Goal: Task Accomplishment & Management: Use online tool/utility

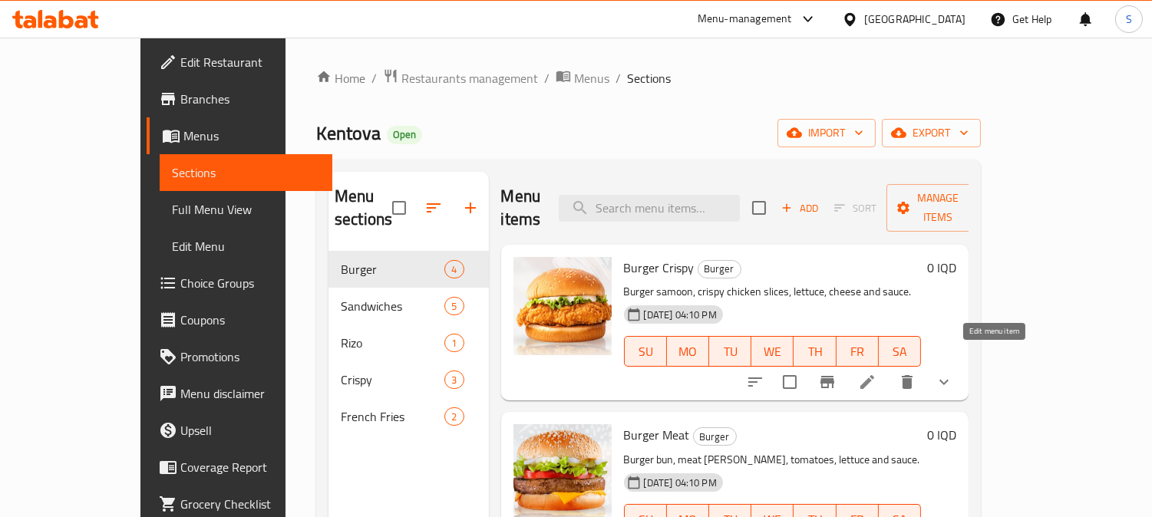
click at [874, 375] on icon at bounding box center [867, 382] width 14 height 14
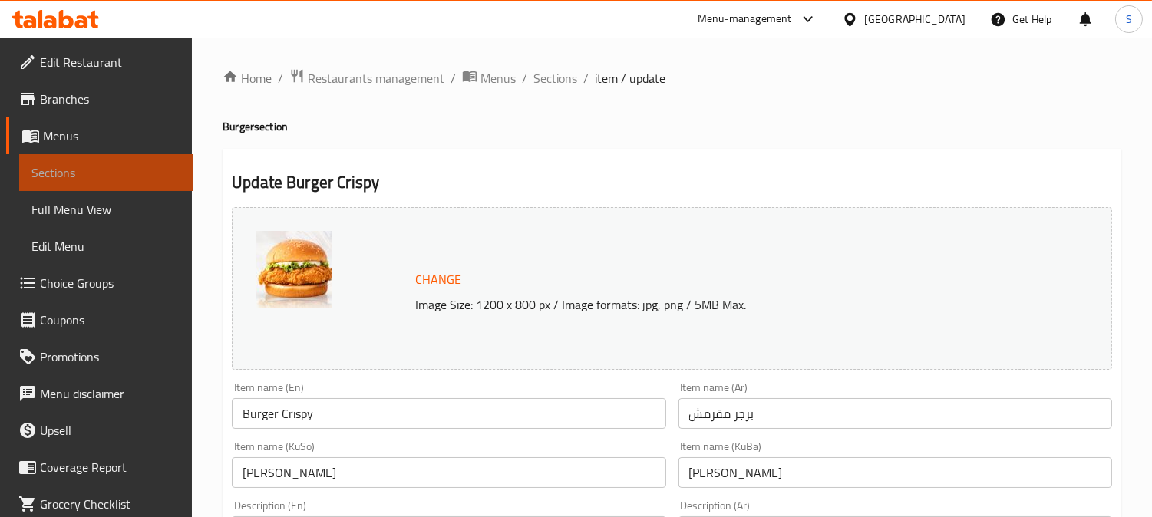
click at [120, 166] on span "Sections" at bounding box center [105, 172] width 149 height 18
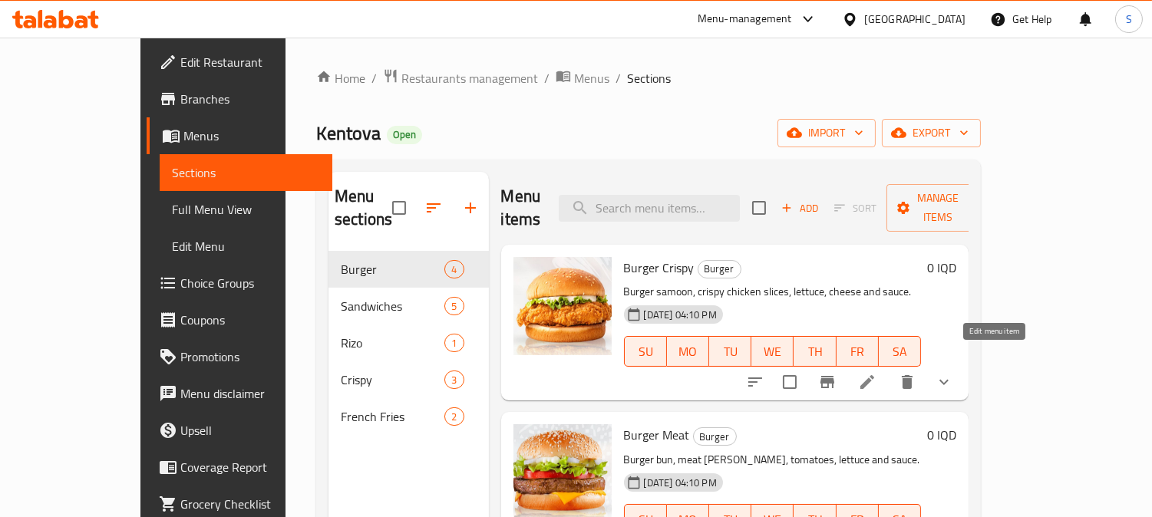
click at [876, 373] on icon at bounding box center [867, 382] width 18 height 18
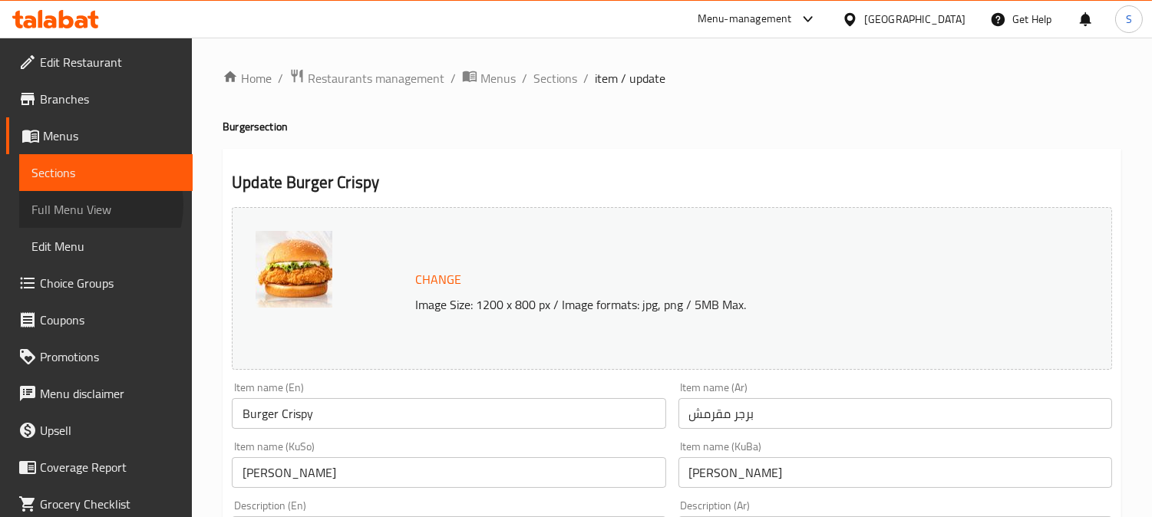
click at [87, 205] on span "Full Menu View" at bounding box center [105, 209] width 149 height 18
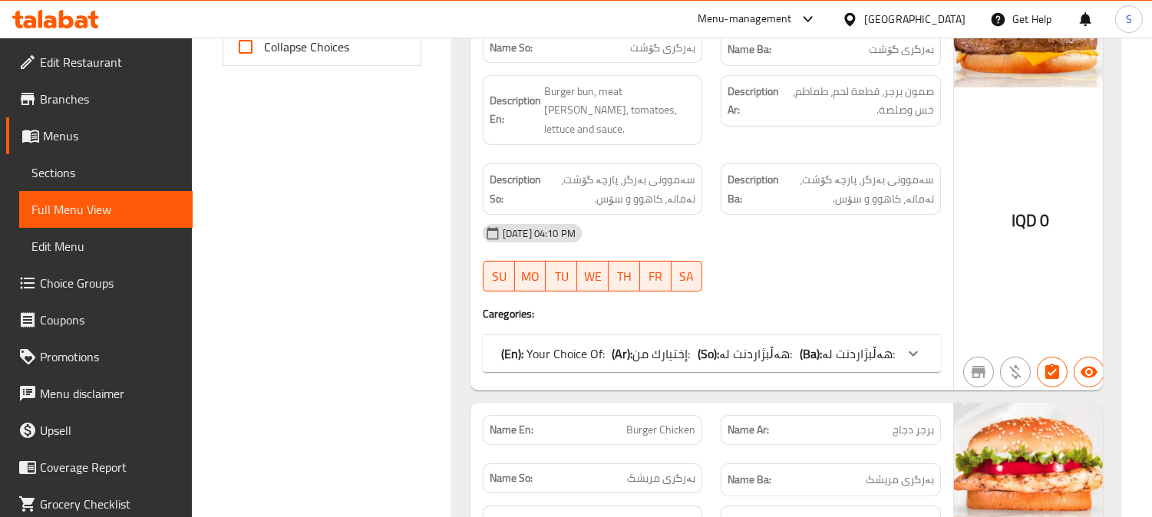
scroll to position [710, 0]
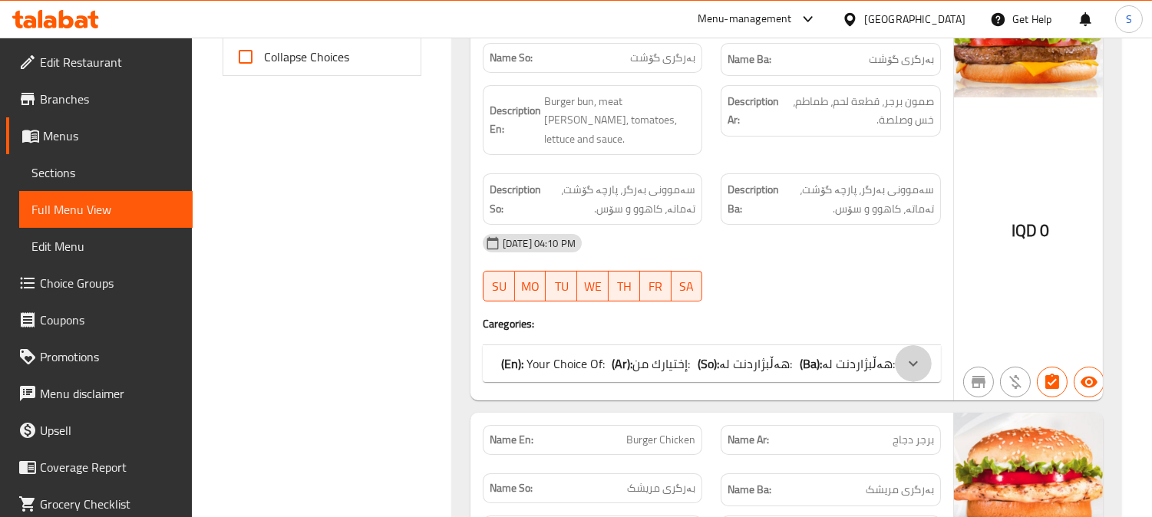
click at [911, 361] on icon at bounding box center [913, 363] width 9 height 5
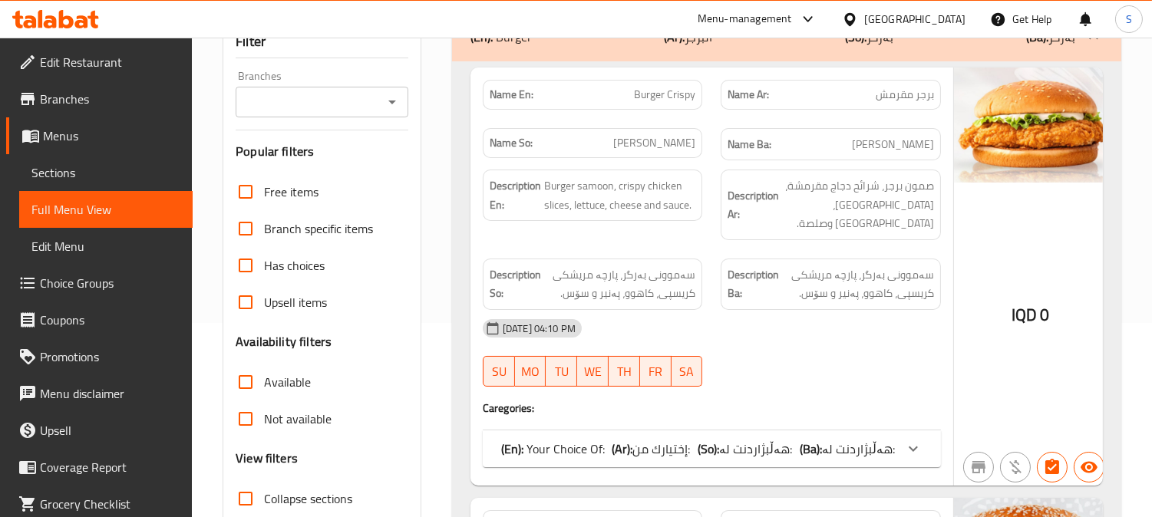
scroll to position [33, 0]
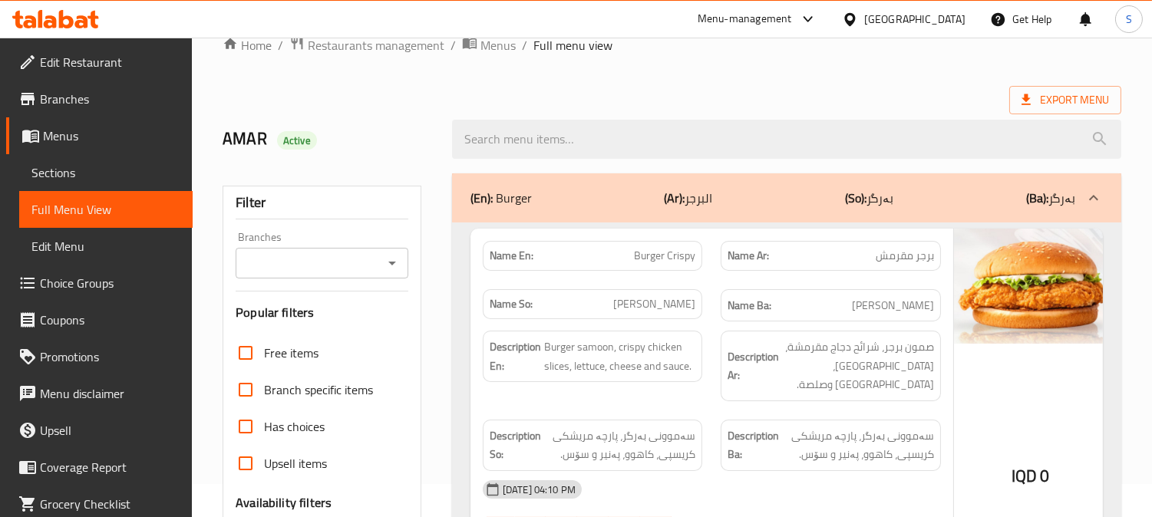
click at [392, 271] on icon "Open" at bounding box center [392, 263] width 18 height 18
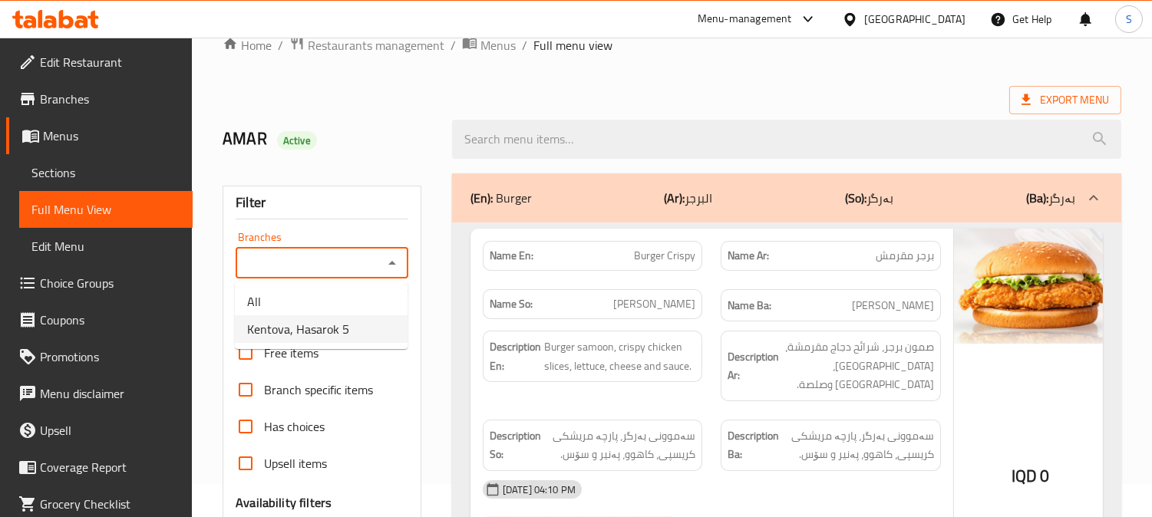
click at [328, 332] on span "Kentova, Hasarok 5" at bounding box center [298, 329] width 102 height 18
type input "Kentova, Hasarok 5"
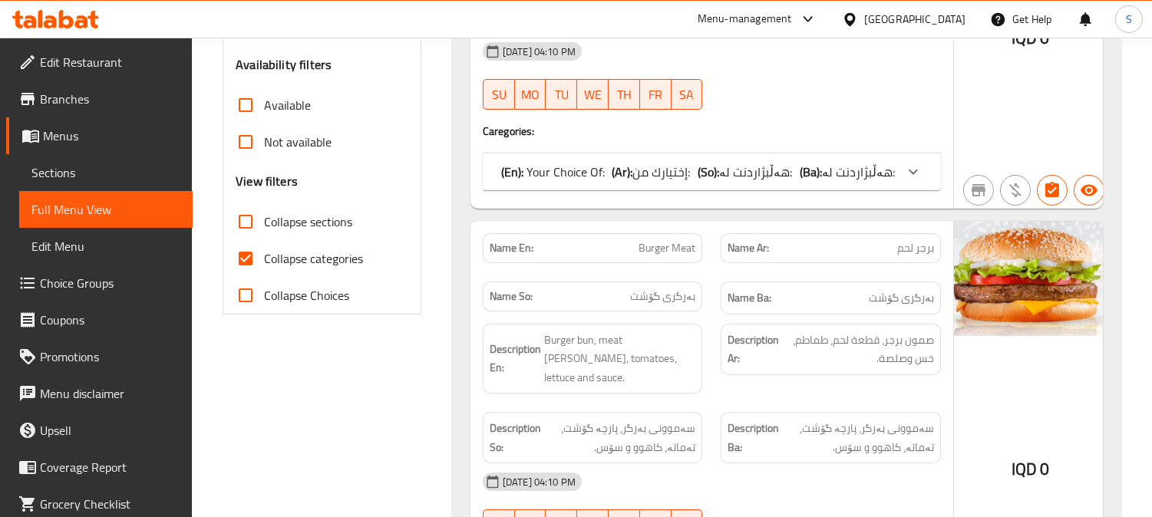
scroll to position [481, 0]
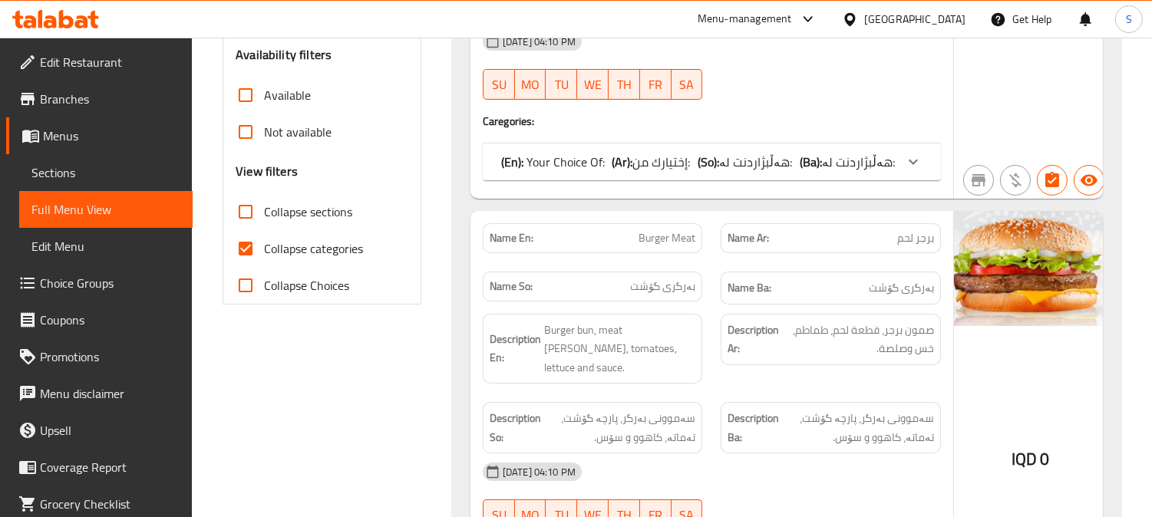
click at [910, 160] on icon at bounding box center [913, 162] width 9 height 5
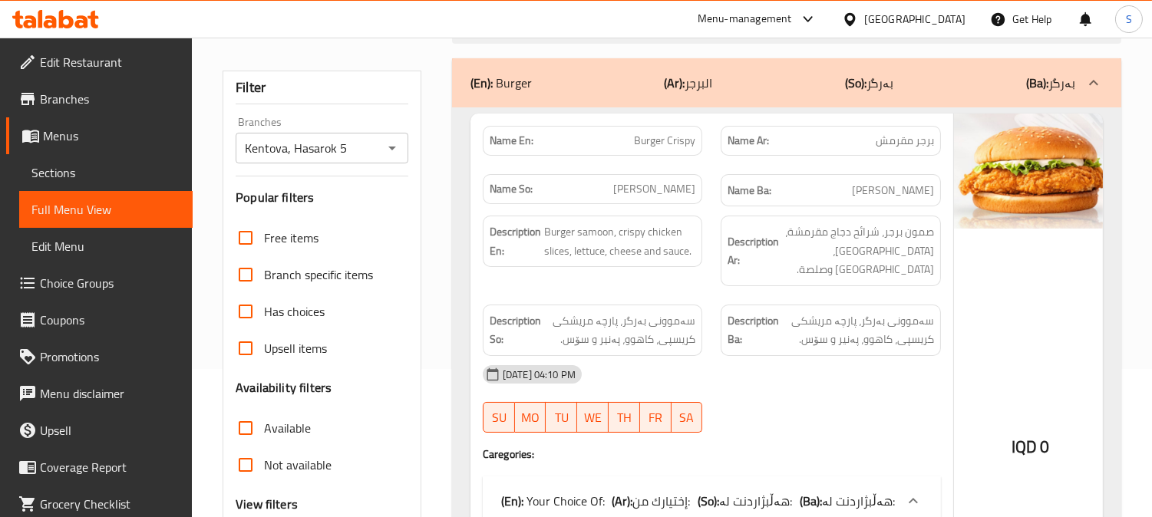
scroll to position [94, 0]
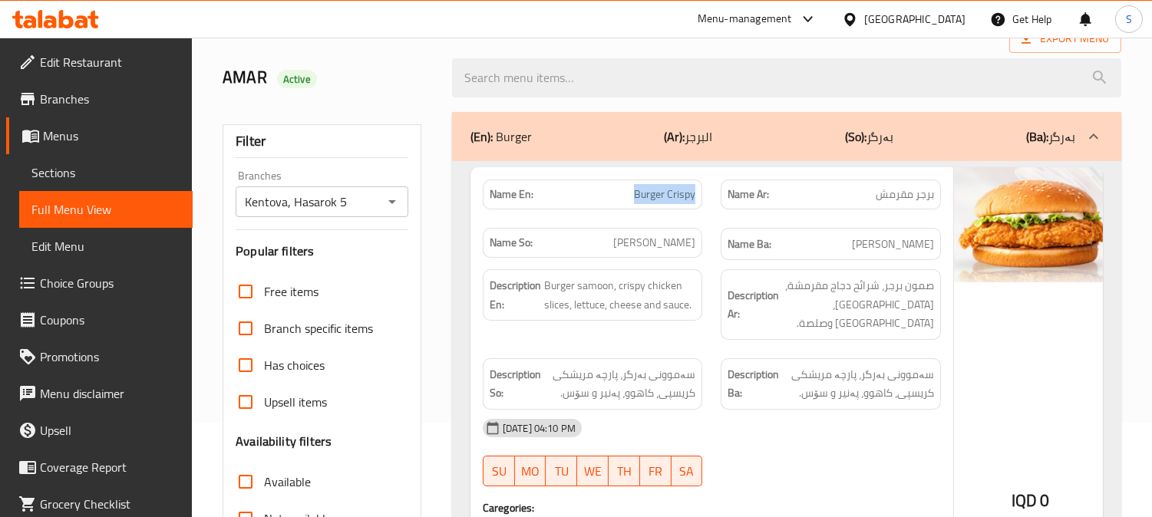
drag, startPoint x: 616, startPoint y: 192, endPoint x: 701, endPoint y: 189, distance: 85.2
click at [701, 189] on div "Name En: Burger Crispy" at bounding box center [592, 194] width 239 height 48
copy span "Burger Crispy"
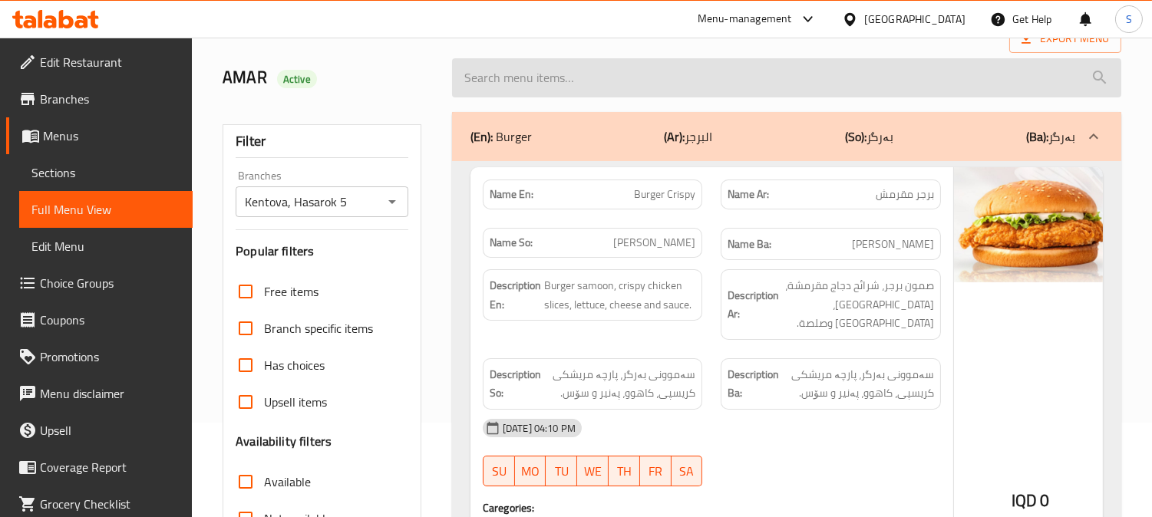
click at [503, 85] on input "search" at bounding box center [786, 77] width 669 height 39
paste input "Burger Crispy"
type input "Burger Crispy"
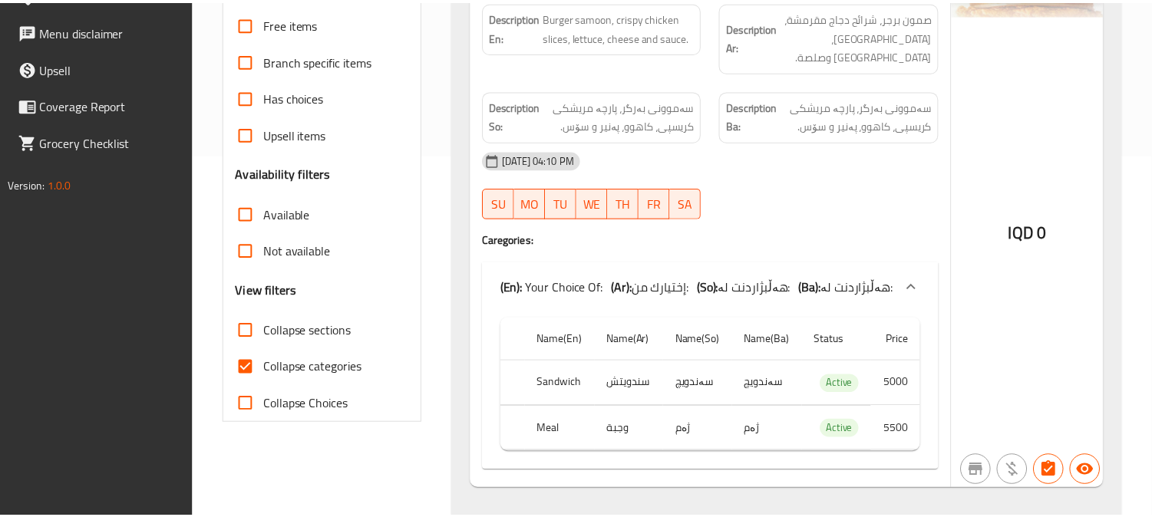
scroll to position [378, 0]
